Goal: Task Accomplishment & Management: Manage account settings

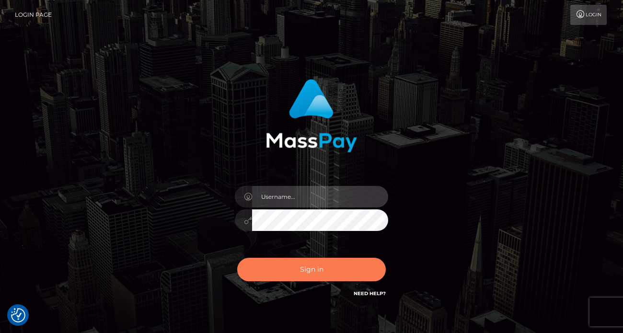
type input "[PERSON_NAME]"
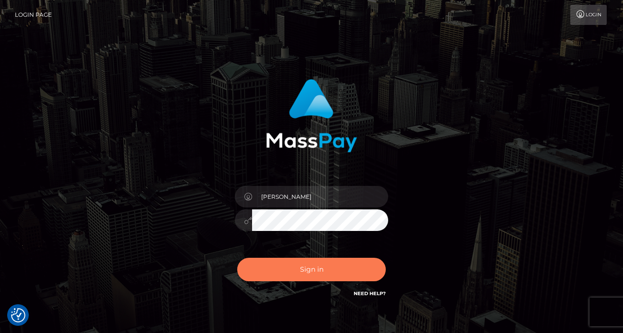
click at [290, 280] on button "Sign in" at bounding box center [311, 269] width 149 height 23
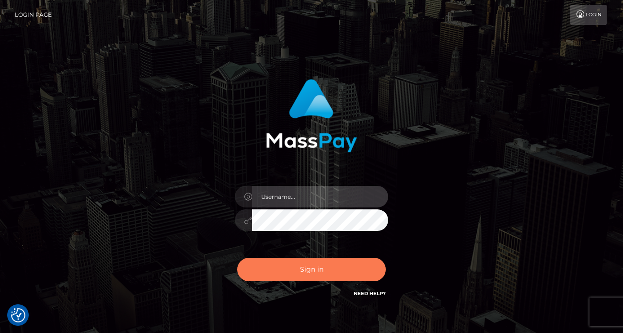
type input "[PERSON_NAME]"
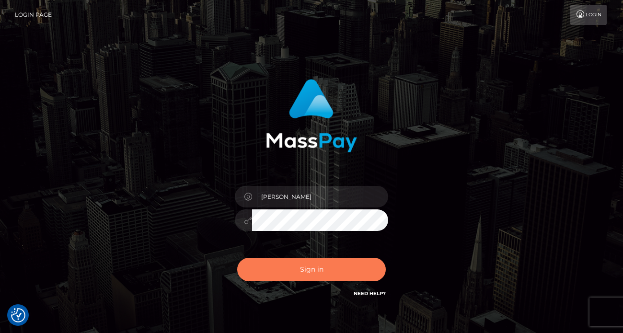
click at [295, 275] on button "Sign in" at bounding box center [311, 269] width 149 height 23
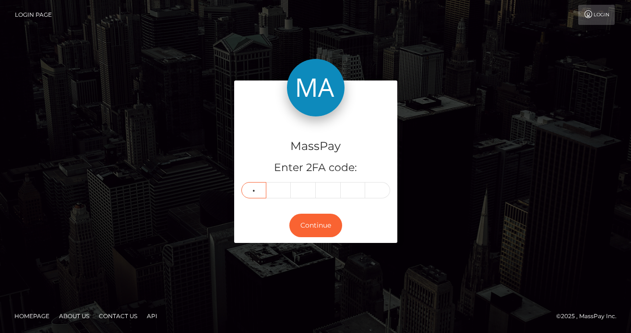
type input "9"
type input "1"
type input "9"
type input "2"
type input "1"
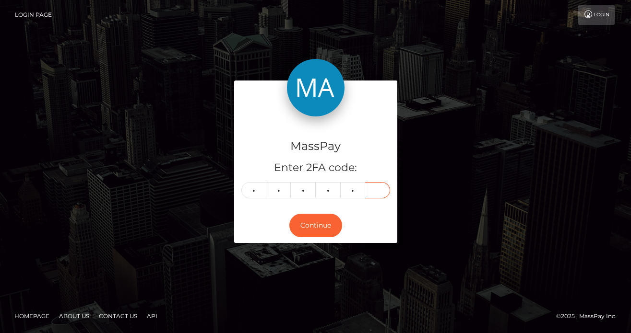
type input "8"
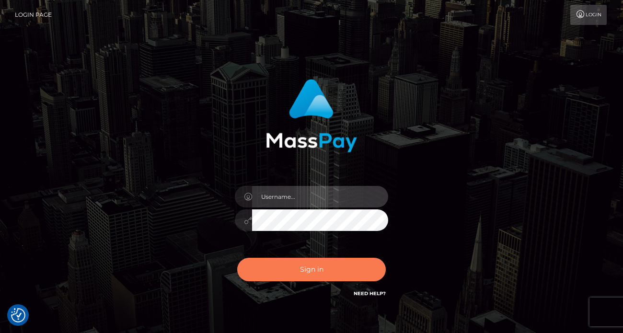
type input "[PERSON_NAME]"
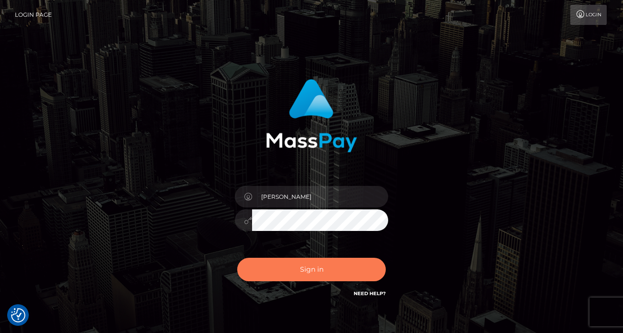
click at [281, 272] on button "Sign in" at bounding box center [311, 269] width 149 height 23
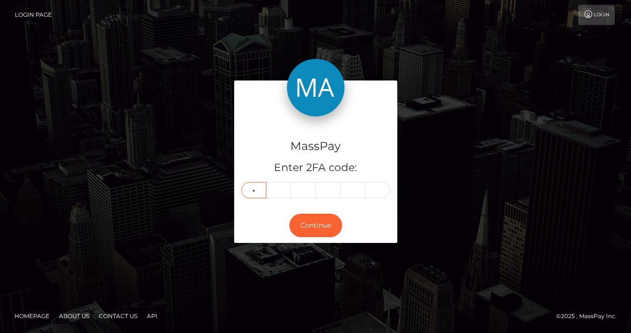
type input "9"
type input "1"
type input "9"
type input "2"
type input "1"
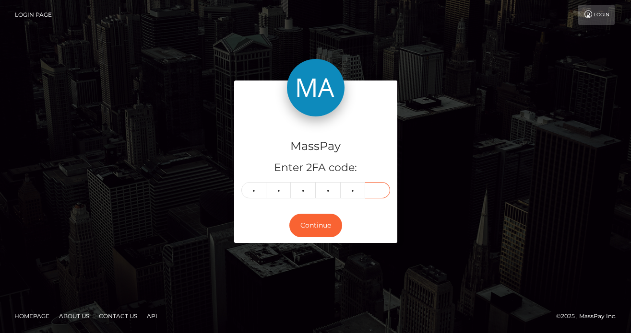
type input "8"
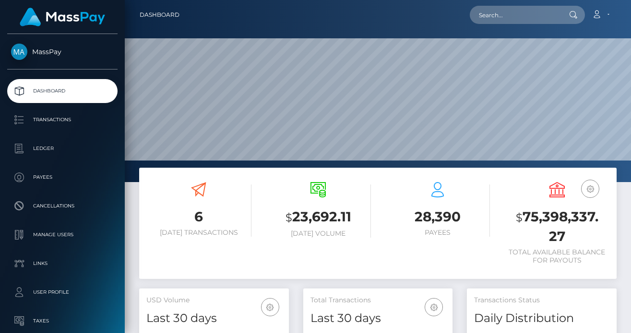
scroll to position [170, 149]
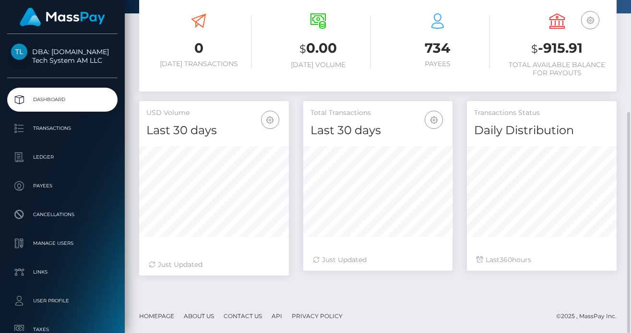
scroll to position [57, 0]
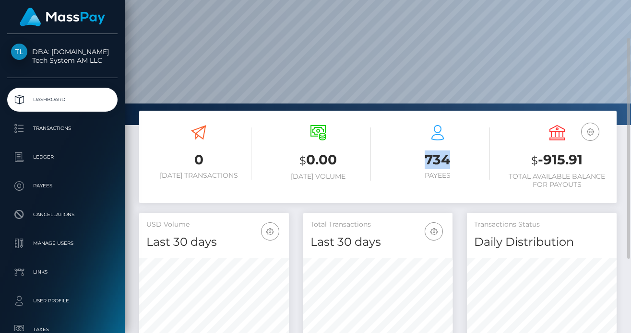
drag, startPoint x: 422, startPoint y: 154, endPoint x: 446, endPoint y: 159, distance: 24.4
click at [446, 159] on h3 "734" at bounding box center [437, 160] width 105 height 19
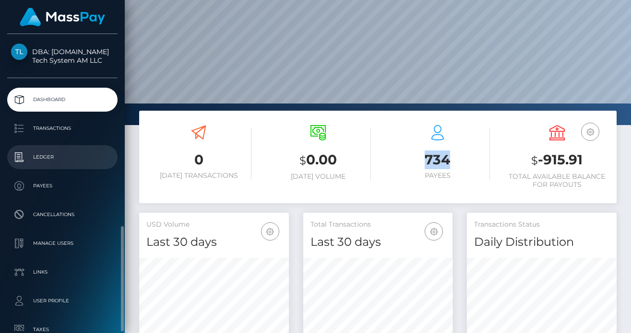
scroll to position [112, 0]
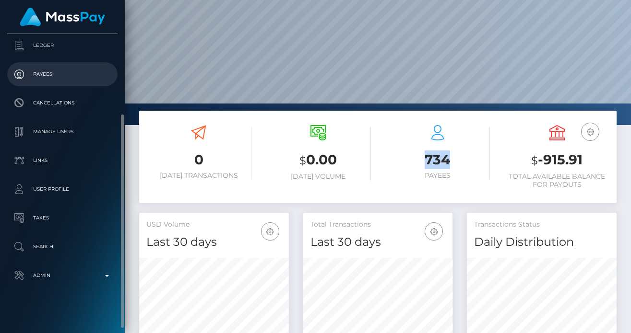
click at [50, 76] on p "Payees" at bounding box center [62, 74] width 103 height 14
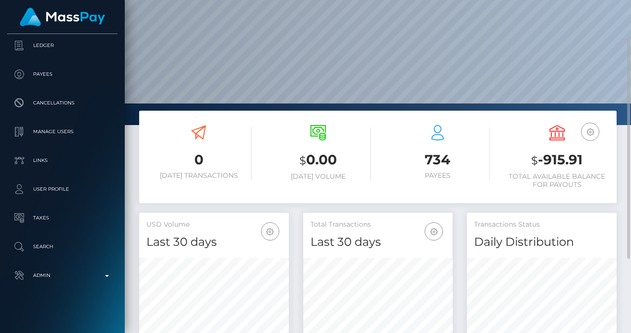
click at [128, 133] on div "0 Today Transactions $ 0.00 Today Volume 734 $ 360" at bounding box center [378, 261] width 506 height 301
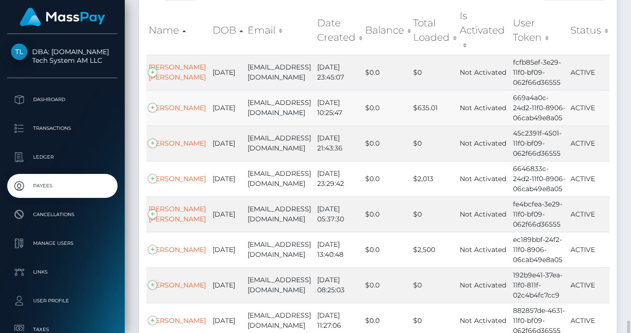
scroll to position [280, 0]
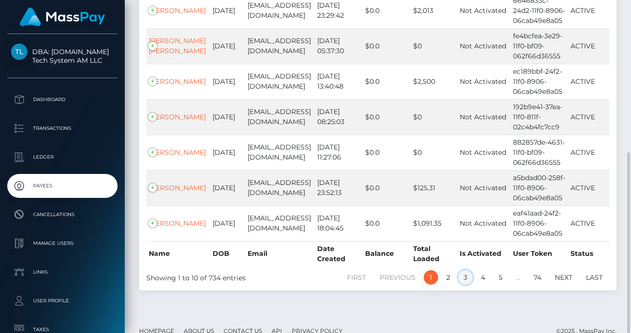
click at [469, 270] on link "3" at bounding box center [465, 277] width 14 height 14
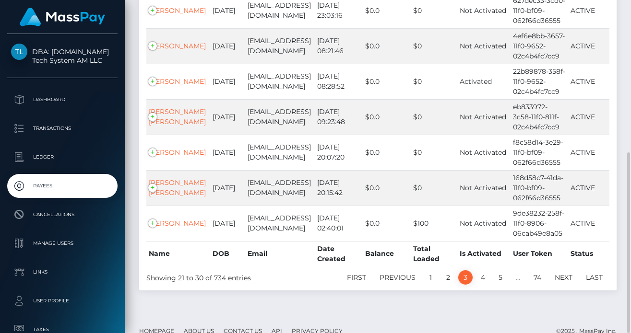
scroll to position [0, 0]
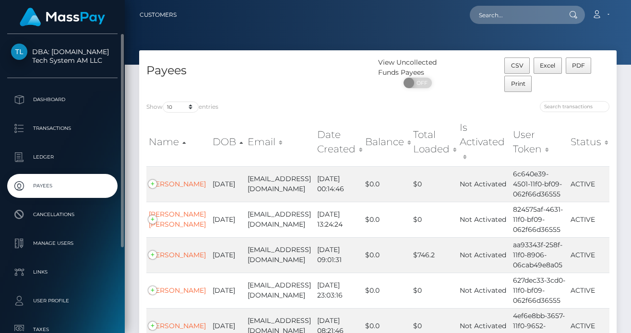
click at [46, 188] on p "Payees" at bounding box center [62, 186] width 103 height 14
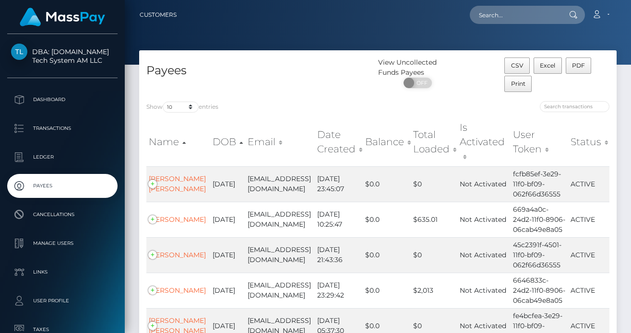
click at [278, 92] on div "Payees" at bounding box center [258, 76] width 239 height 36
click at [272, 90] on div "Payees" at bounding box center [258, 76] width 239 height 36
click at [238, 89] on div "Payees" at bounding box center [258, 76] width 239 height 36
click at [244, 75] on h4 "Payees" at bounding box center [258, 70] width 224 height 17
click at [273, 84] on div "Payees" at bounding box center [258, 76] width 239 height 36
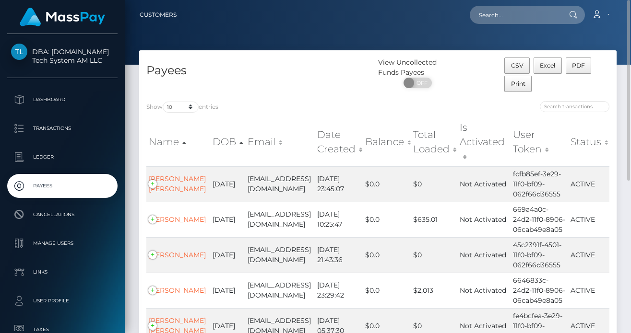
click at [245, 101] on div "Show 10 25 50 100 250 1,000 All entries Name DOB Email Date Created Balance Tot…" at bounding box center [377, 332] width 477 height 477
